Goal: Information Seeking & Learning: Learn about a topic

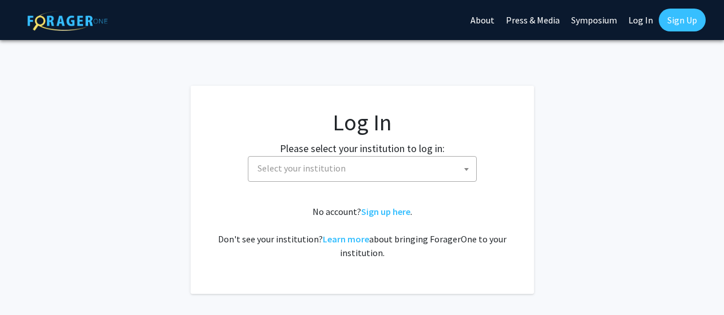
select select
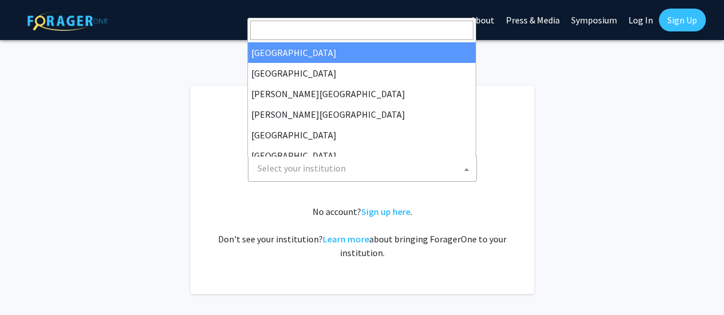
click at [431, 165] on span "Select your institution" at bounding box center [364, 168] width 223 height 23
click at [384, 34] on input "Search" at bounding box center [361, 30] width 223 height 19
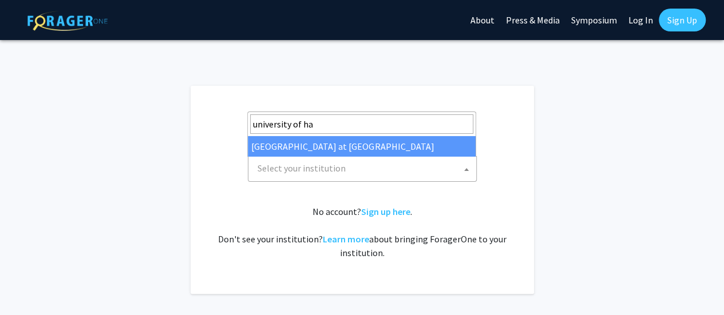
type input "university of ha"
select select "18"
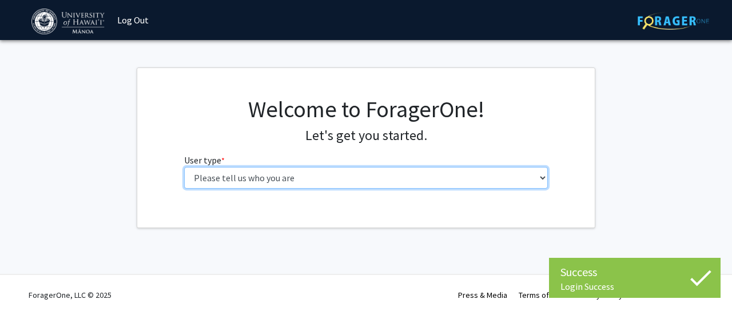
click at [360, 184] on select "Please tell us who you are Undergraduate Student Master's Student Doctoral Cand…" at bounding box center [366, 178] width 364 height 22
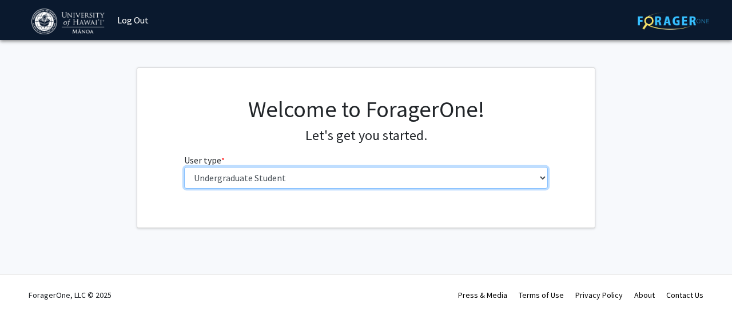
click at [184, 167] on select "Please tell us who you are Undergraduate Student Master's Student Doctoral Cand…" at bounding box center [366, 178] width 364 height 22
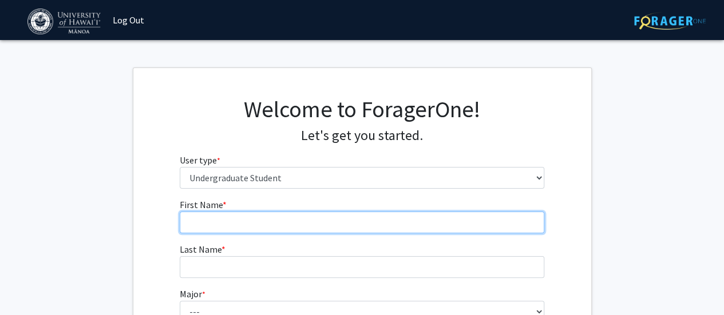
click at [334, 221] on input "First Name * required" at bounding box center [362, 223] width 364 height 22
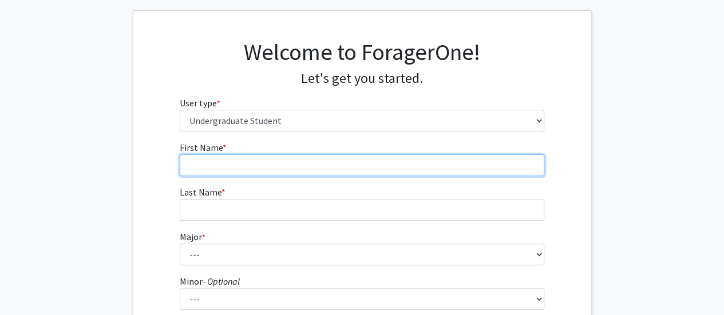
scroll to position [57, 0]
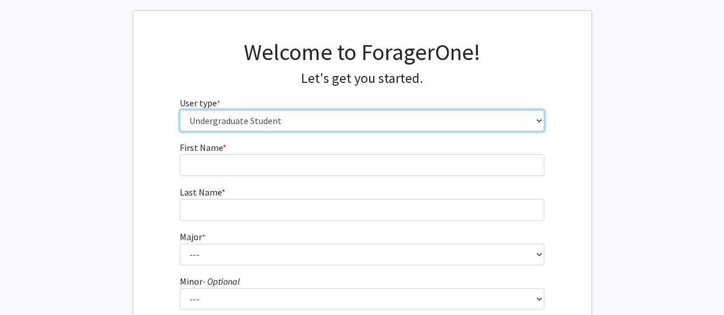
click at [330, 124] on select "Please tell us who you are Undergraduate Student Master's Student Doctoral Cand…" at bounding box center [362, 121] width 364 height 22
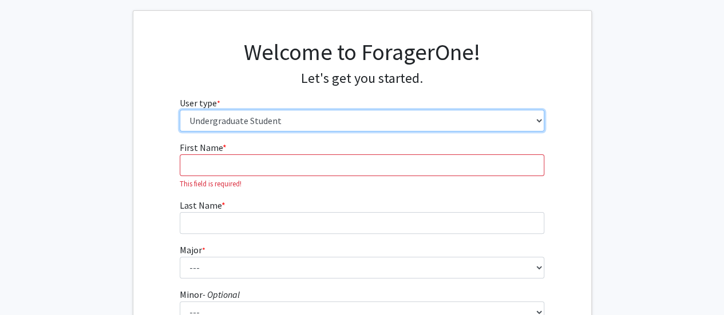
click at [327, 124] on select "Please tell us who you are Undergraduate Student Master's Student Doctoral Cand…" at bounding box center [362, 121] width 364 height 22
click at [180, 132] on select "Please tell us who you are Undergraduate Student Master's Student Doctoral Cand…" at bounding box center [362, 121] width 364 height 22
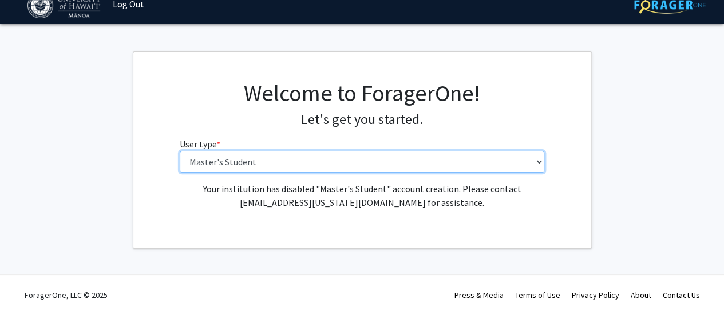
scroll to position [15, 0]
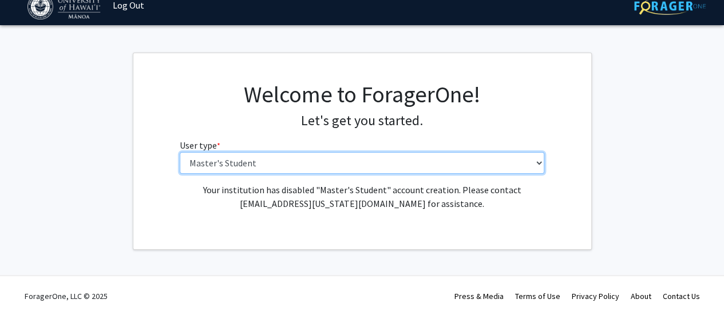
click at [319, 170] on select "Please tell us who you are Undergraduate Student Master's Student Doctoral Cand…" at bounding box center [362, 163] width 364 height 22
select select "1: undergrad"
click at [180, 152] on select "Please tell us who you are Undergraduate Student Master's Student Doctoral Cand…" at bounding box center [362, 163] width 364 height 22
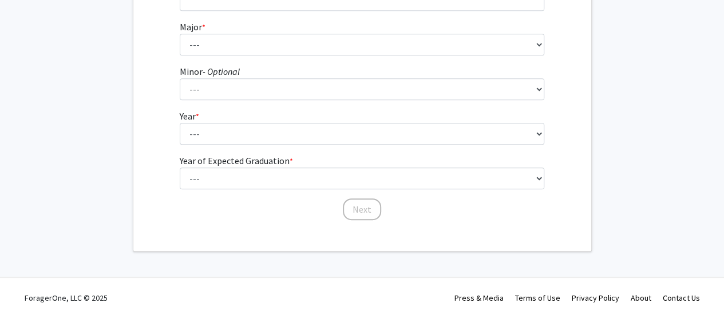
scroll to position [269, 0]
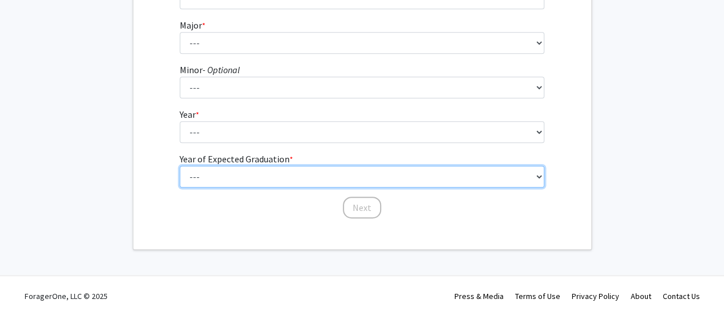
click at [323, 176] on select "--- 2025 2026 2027 2028 2029 2030 2031 2032 2033 2034" at bounding box center [362, 177] width 364 height 22
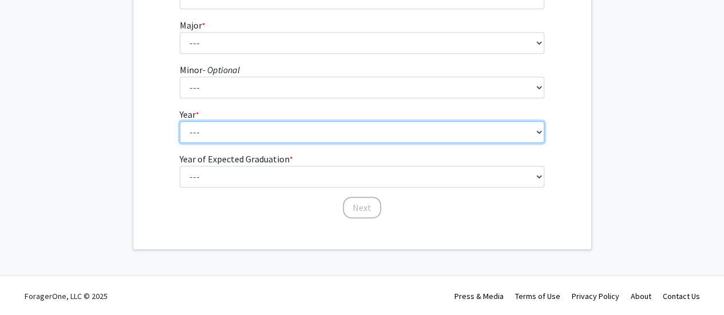
click at [337, 125] on select "--- First-year Sophomore Junior Senior Postbaccalaureate Certificate" at bounding box center [362, 132] width 364 height 22
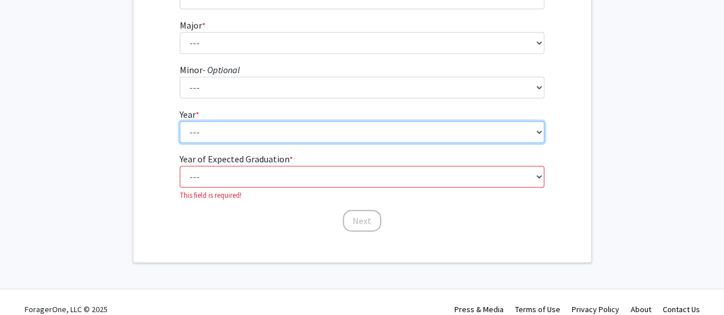
click at [337, 125] on select "--- First-year Sophomore Junior Senior Postbaccalaureate Certificate" at bounding box center [362, 132] width 364 height 22
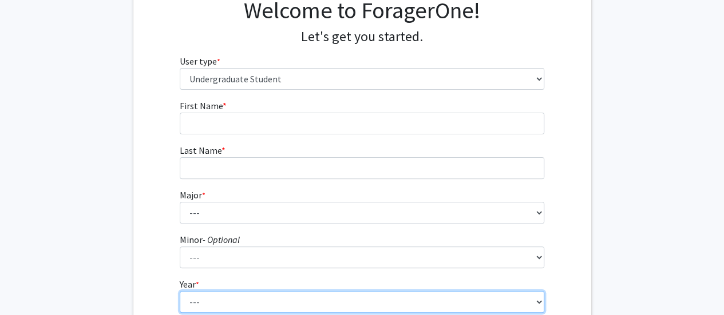
scroll to position [98, 0]
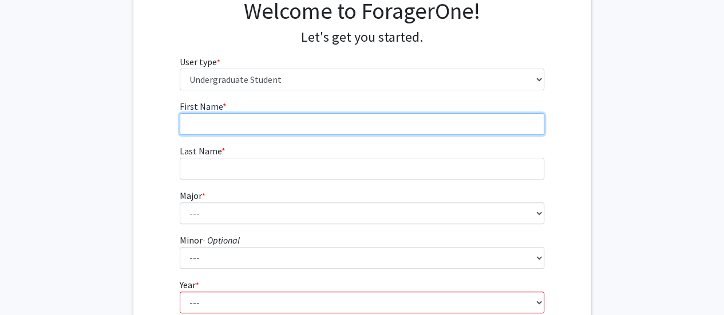
click at [309, 129] on input "First Name * required" at bounding box center [362, 124] width 364 height 22
type input "Joseph"
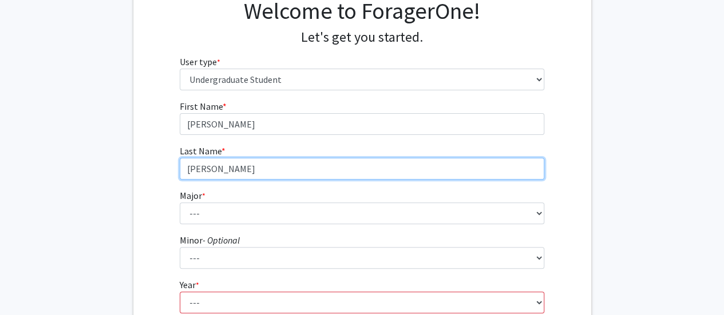
type input "Behrens"
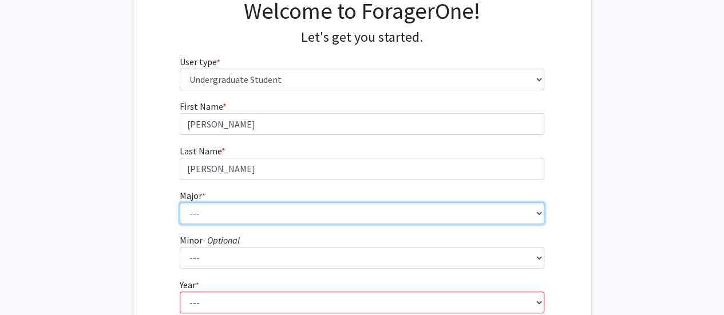
click at [336, 216] on select "--- Accounting American Studies Animal Sciences Anthropology Art Art History As…" at bounding box center [362, 214] width 364 height 22
select select "44: 1426"
click at [180, 203] on select "--- Accounting American Studies Animal Sciences Anthropology Art Art History As…" at bounding box center [362, 214] width 364 height 22
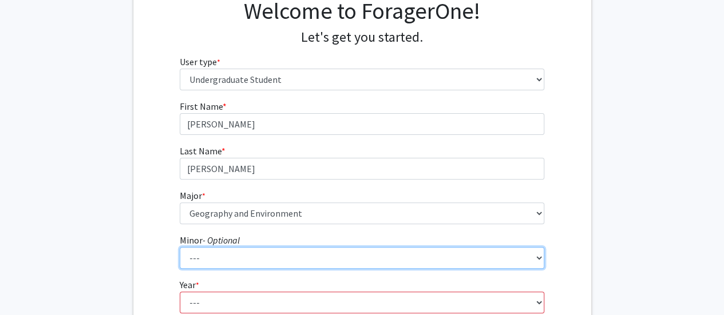
click at [271, 253] on select "--- American Studies Anthropology Art Art History Asian Studies Astronomy Astro…" at bounding box center [362, 258] width 364 height 22
select select "15: 1037"
click at [180, 247] on select "--- American Studies Anthropology Art Art History Asian Studies Astronomy Astro…" at bounding box center [362, 258] width 364 height 22
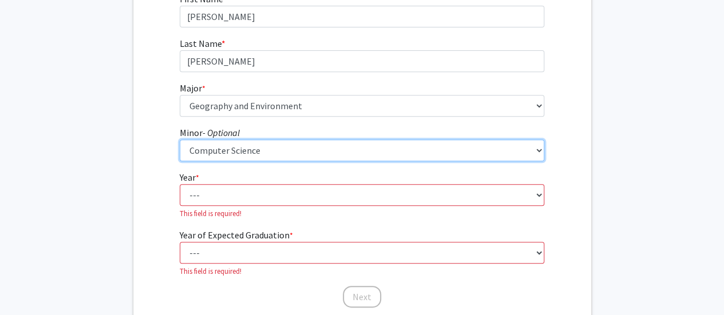
scroll to position [212, 0]
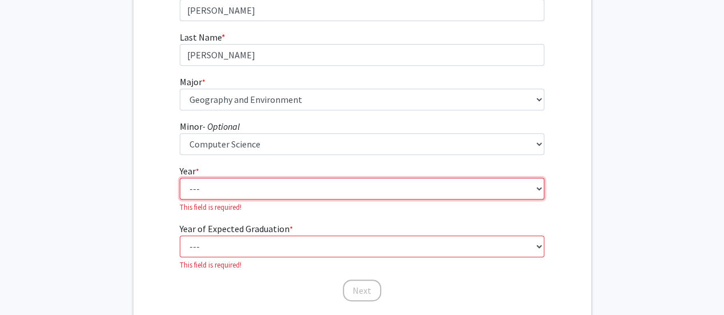
click at [255, 189] on select "--- First-year Sophomore Junior Senior Postbaccalaureate Certificate" at bounding box center [362, 189] width 364 height 22
click at [256, 189] on select "--- First-year Sophomore Junior Senior Postbaccalaureate Certificate" at bounding box center [362, 189] width 364 height 22
select select "5: postbaccalaureate_certificate"
click at [180, 178] on select "--- First-year Sophomore Junior Senior Postbaccalaureate Certificate" at bounding box center [362, 189] width 364 height 22
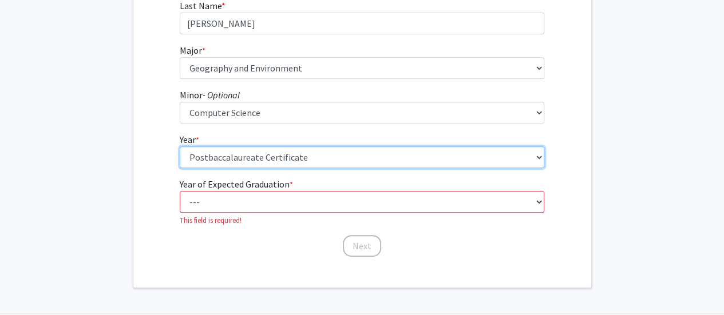
scroll to position [244, 0]
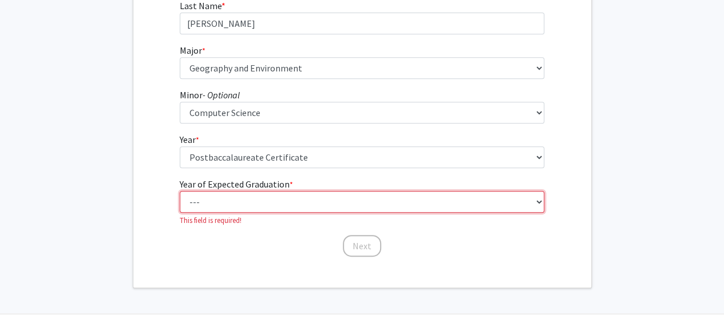
click at [251, 209] on select "--- 2025 2026 2027 2028 2029 2030 2031 2032 2033 2034" at bounding box center [362, 202] width 364 height 22
select select "2: 2026"
click at [180, 191] on select "--- 2025 2026 2027 2028 2029 2030 2031 2032 2033 2034" at bounding box center [362, 202] width 364 height 22
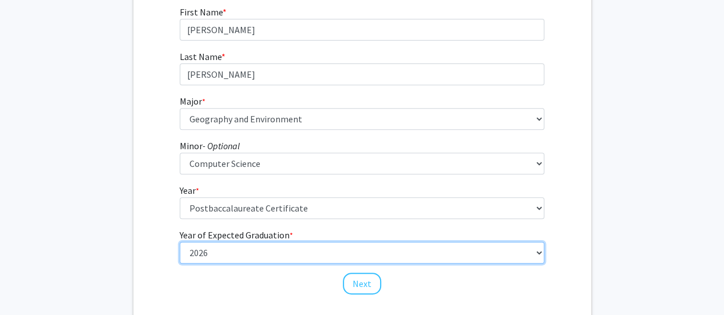
scroll to position [188, 0]
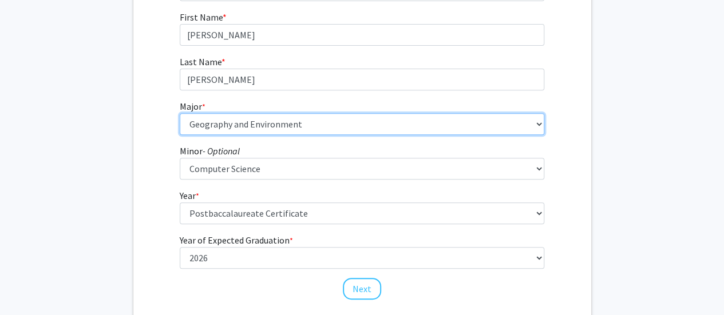
click at [318, 128] on select "--- Accounting American Studies Animal Sciences Anthropology Art Art History As…" at bounding box center [362, 124] width 364 height 22
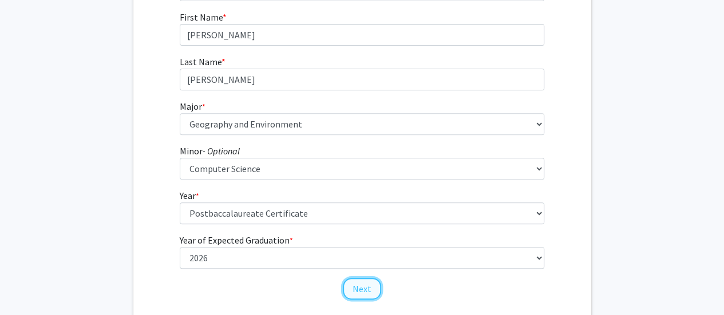
click at [363, 290] on button "Next" at bounding box center [362, 289] width 38 height 22
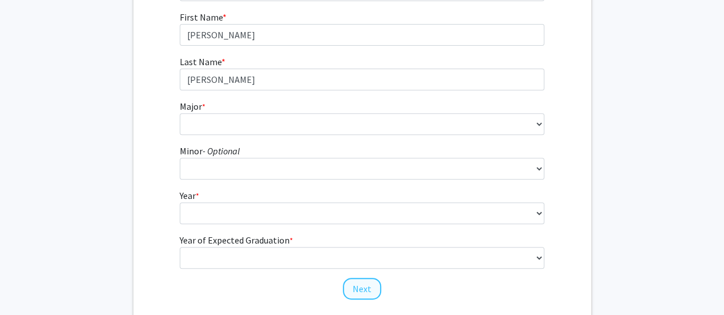
scroll to position [46, 0]
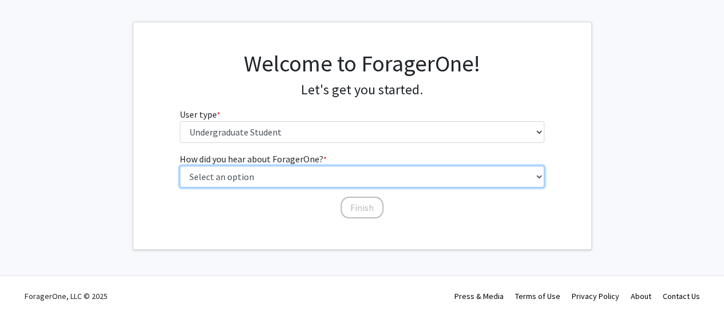
click at [343, 176] on select "Select an option Peer/student recommendation Faculty/staff recommendation Unive…" at bounding box center [362, 177] width 364 height 22
select select "3: university_website"
click at [180, 166] on select "Select an option Peer/student recommendation Faculty/staff recommendation Unive…" at bounding box center [362, 177] width 364 height 22
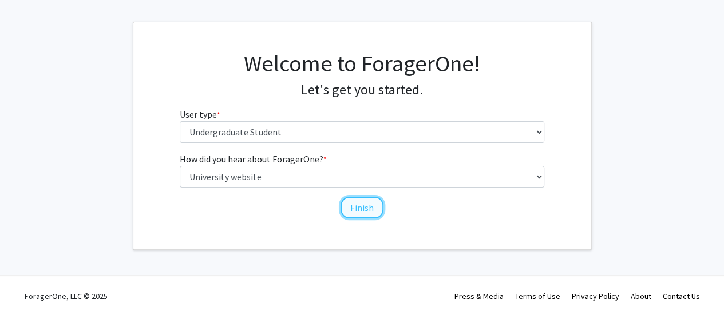
click at [370, 207] on button "Finish" at bounding box center [361, 208] width 43 height 22
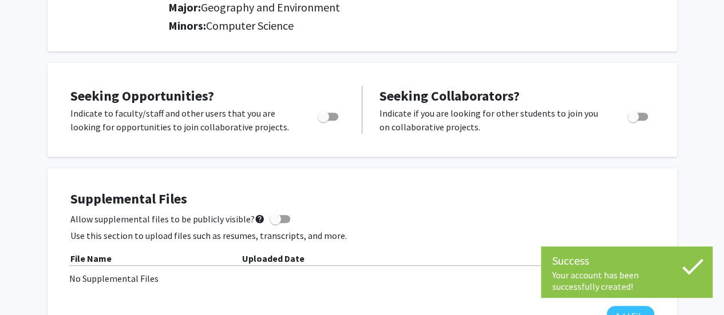
scroll to position [171, 0]
click at [334, 119] on span "Toggle" at bounding box center [328, 117] width 21 height 8
click at [323, 121] on input "Are you actively seeking opportunities?" at bounding box center [323, 121] width 1 height 1
checkbox input "true"
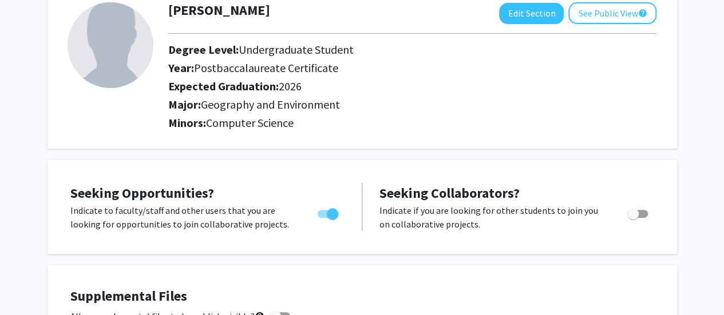
scroll to position [0, 0]
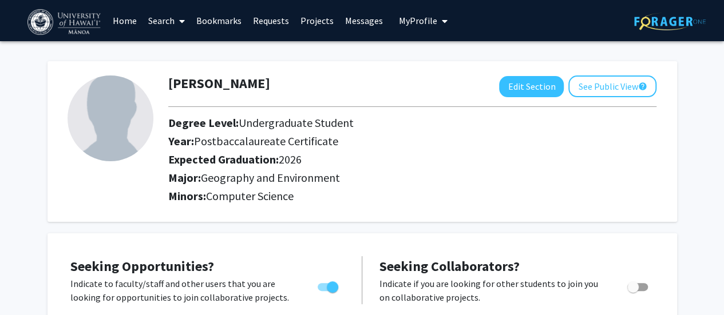
click at [167, 19] on link "Search" at bounding box center [166, 21] width 48 height 40
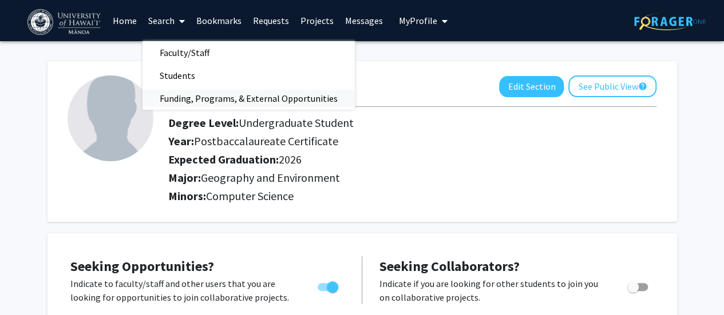
click at [206, 94] on span "Funding, Programs, & External Opportunities" at bounding box center [248, 98] width 212 height 23
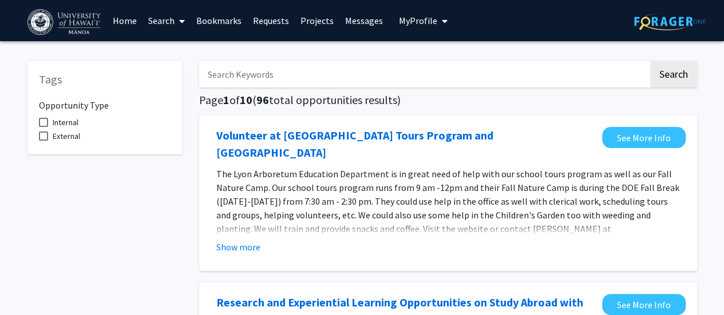
click at [413, 76] on input "Search Keywords" at bounding box center [423, 74] width 449 height 26
type input "lidar"
click at [677, 83] on button "Search" at bounding box center [673, 74] width 47 height 26
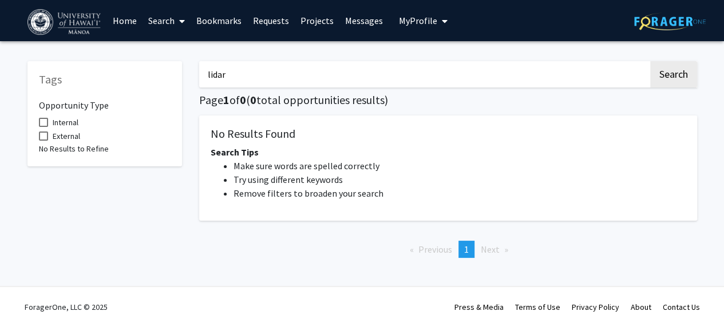
drag, startPoint x: 374, startPoint y: 78, endPoint x: 140, endPoint y: 84, distance: 234.7
click at [140, 84] on div "Tags Opportunity Type Internal External No Results to Refine lidar Search Page …" at bounding box center [362, 158] width 687 height 217
click at [673, 75] on button "Search" at bounding box center [673, 74] width 47 height 26
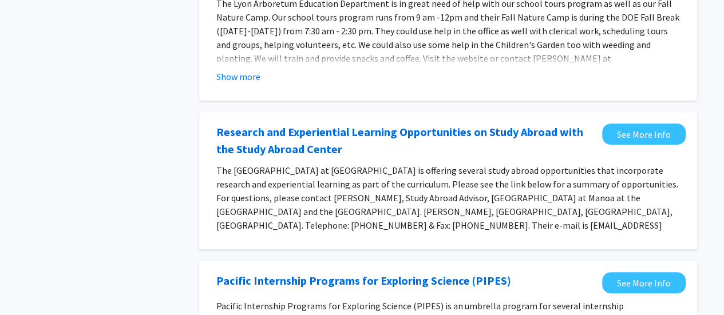
scroll to position [171, 0]
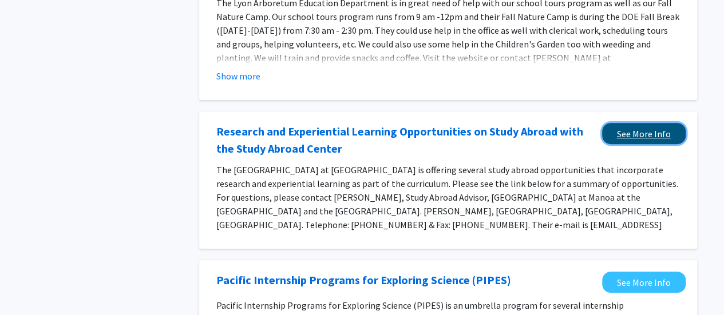
click at [656, 123] on link "See More Info" at bounding box center [644, 133] width 84 height 21
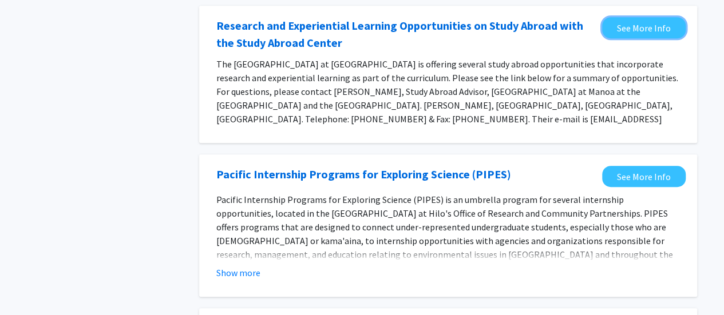
scroll to position [285, 0]
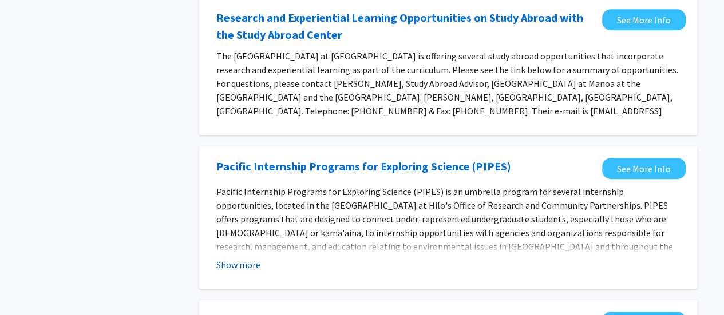
click at [247, 258] on button "Show more" at bounding box center [238, 265] width 44 height 14
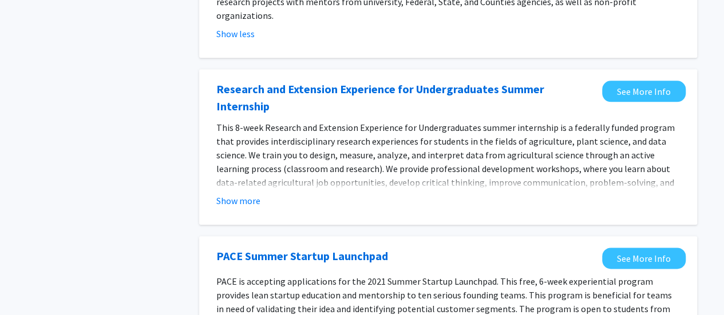
scroll to position [571, 0]
click at [237, 194] on button "Show more" at bounding box center [238, 201] width 44 height 14
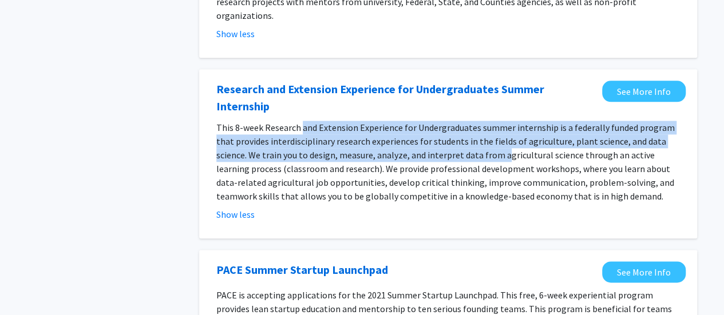
drag, startPoint x: 300, startPoint y: 85, endPoint x: 469, endPoint y: 117, distance: 172.4
click at [469, 122] on span "This 8-week Research and Extension Experience for Undergraduates summer interns…" at bounding box center [445, 162] width 458 height 80
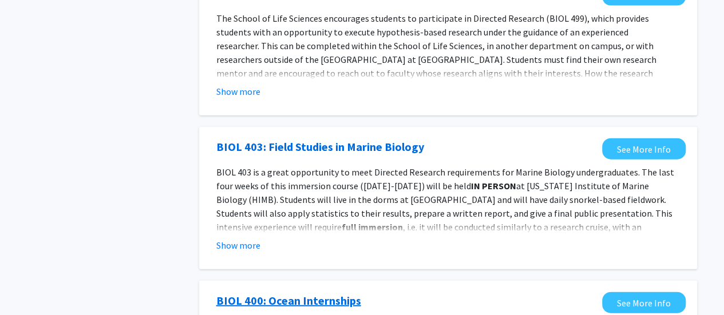
scroll to position [1374, 0]
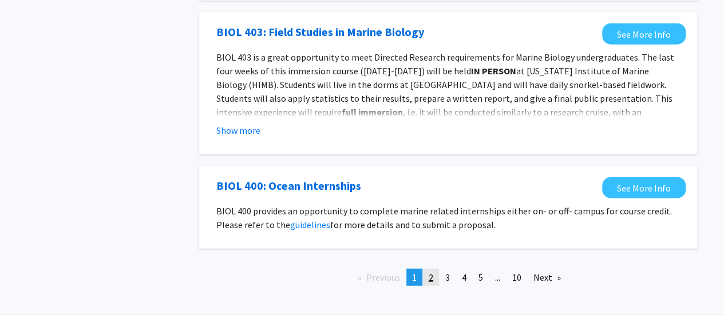
click at [429, 272] on span "2" at bounding box center [431, 277] width 5 height 11
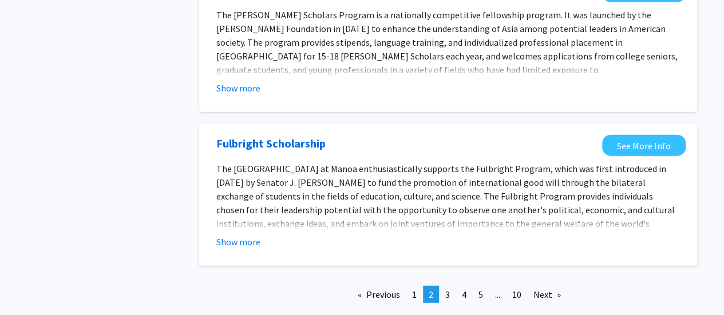
scroll to position [1371, 0]
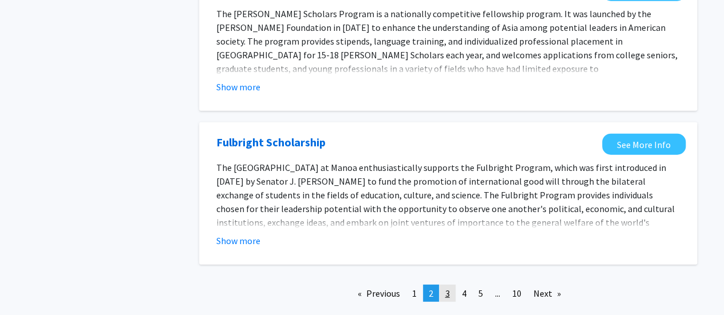
click at [446, 288] on span "3" at bounding box center [447, 293] width 5 height 11
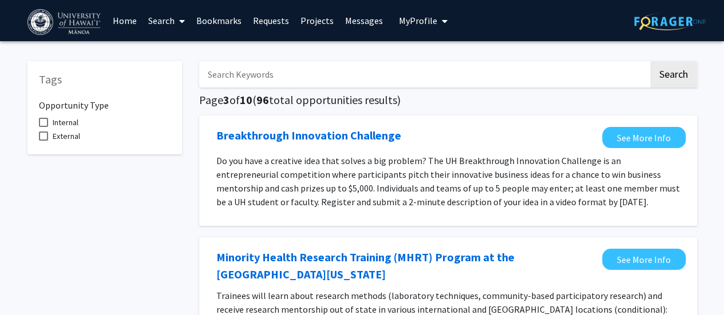
click at [80, 20] on img at bounding box center [65, 22] width 76 height 26
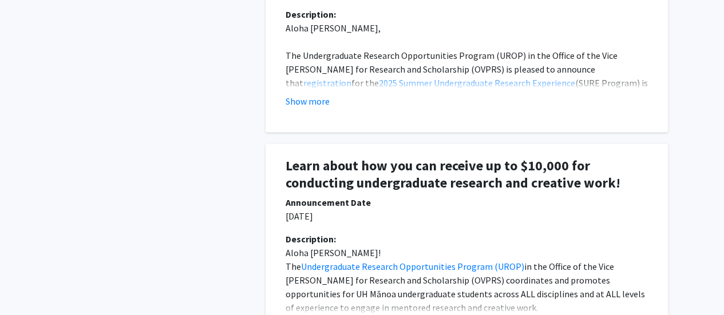
scroll to position [915, 0]
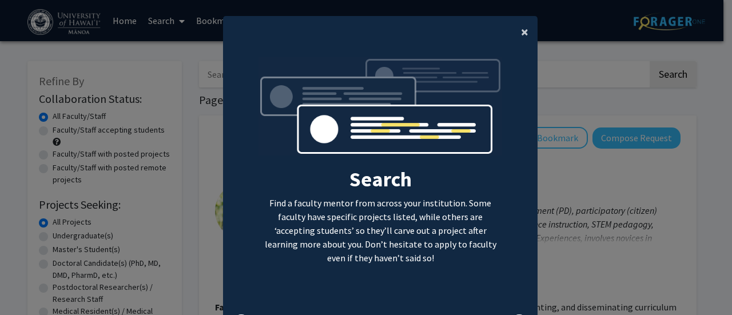
click at [521, 33] on span "×" at bounding box center [524, 32] width 7 height 18
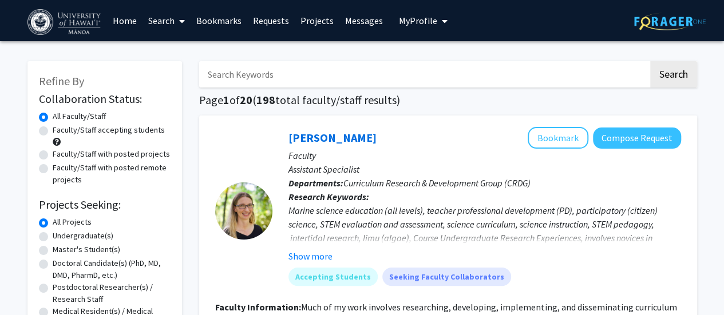
click at [352, 64] on input "Search Keywords" at bounding box center [423, 74] width 449 height 26
click at [398, 136] on div "[PERSON_NAME] Bookmark Compose Request" at bounding box center [484, 138] width 393 height 22
click at [380, 74] on input "Search Keywords" at bounding box center [423, 74] width 449 height 26
click at [676, 67] on button "Search" at bounding box center [673, 74] width 47 height 26
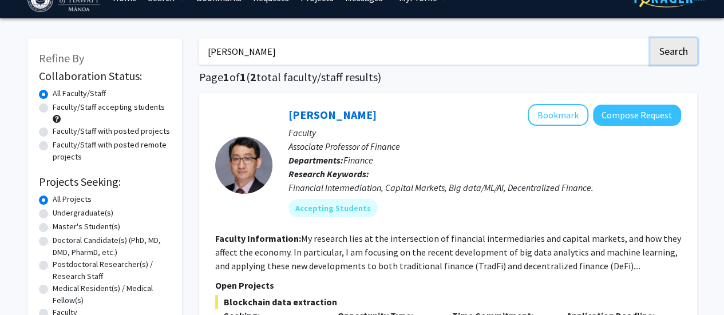
scroll to position [22, 0]
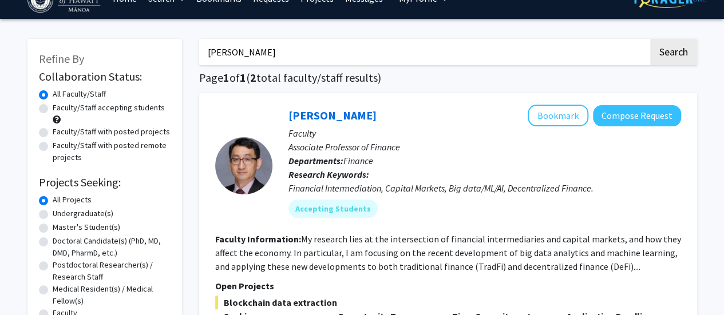
drag, startPoint x: 278, startPoint y: 54, endPoint x: 105, endPoint y: 55, distance: 172.8
type input "qi"
click at [673, 42] on button "Search" at bounding box center [673, 52] width 47 height 26
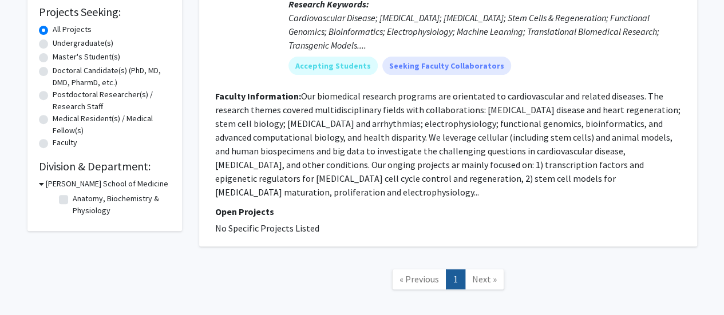
scroll to position [193, 0]
